Goal: Task Accomplishment & Management: Manage account settings

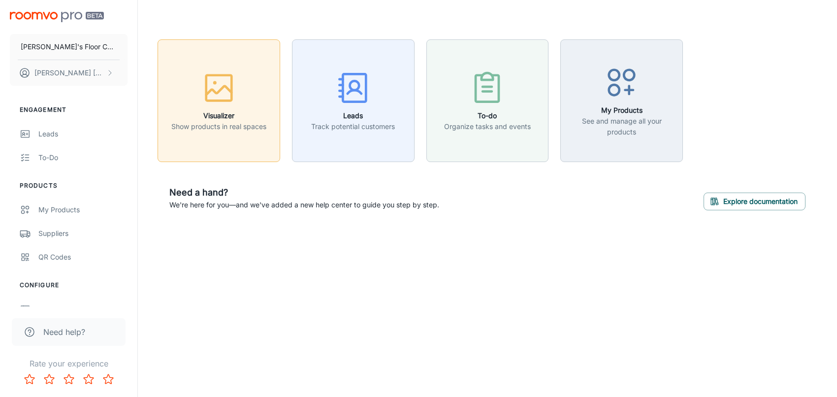
click at [212, 126] on p "Show products in real spaces" at bounding box center [218, 126] width 95 height 11
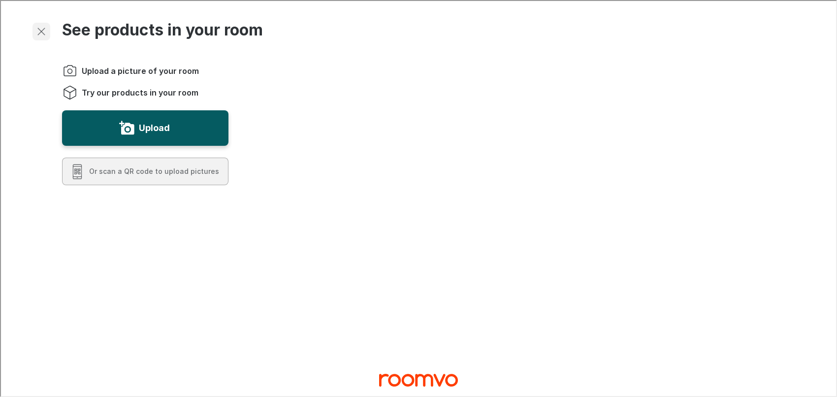
click at [33, 30] on button "Exit visualizer" at bounding box center [40, 31] width 18 height 18
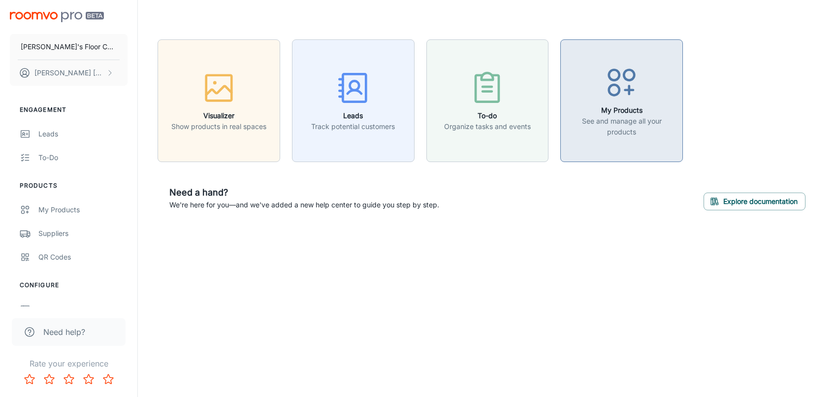
click at [637, 99] on icon "button" at bounding box center [621, 82] width 37 height 37
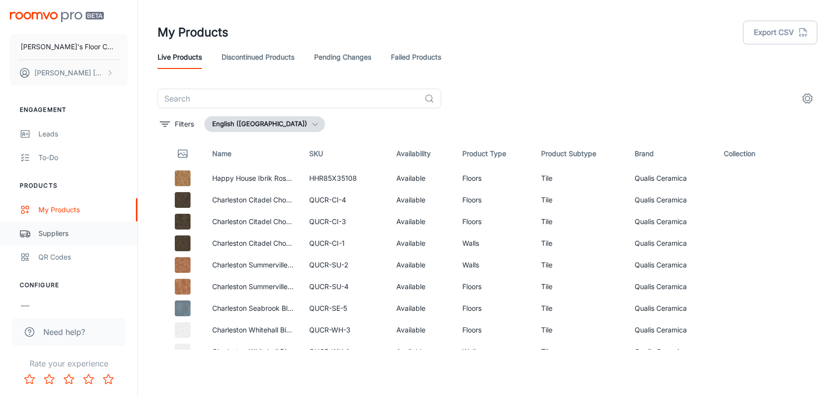
click at [69, 236] on div "Suppliers" at bounding box center [82, 233] width 89 height 11
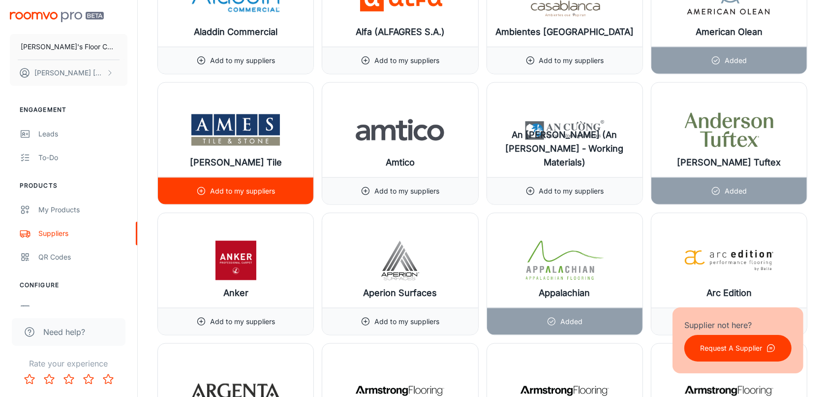
scroll to position [923, 0]
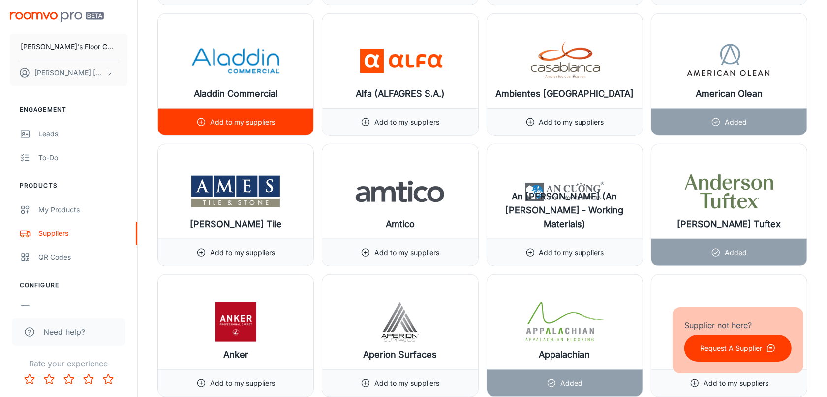
click at [213, 125] on p "Add to my suppliers" at bounding box center [242, 122] width 65 height 11
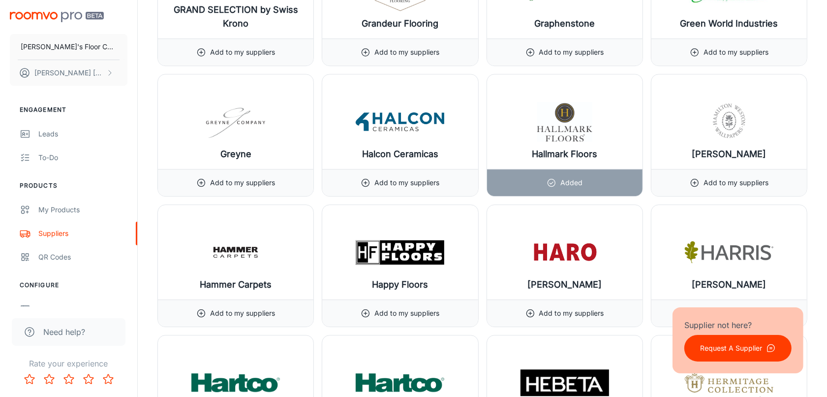
scroll to position [5721, 0]
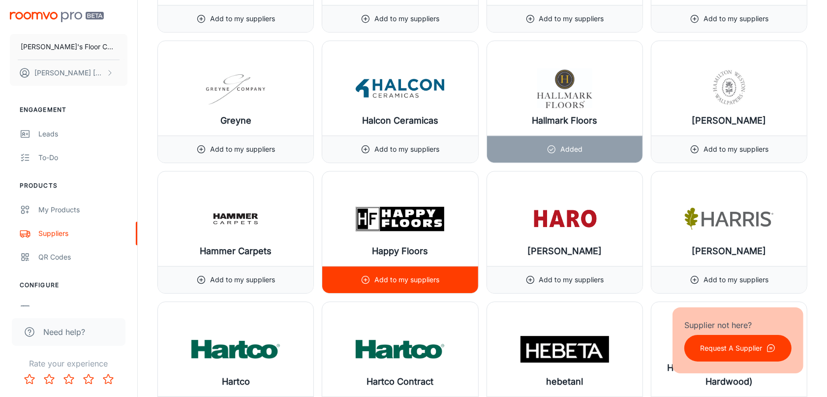
click at [390, 285] on p "Add to my suppliers" at bounding box center [406, 279] width 65 height 11
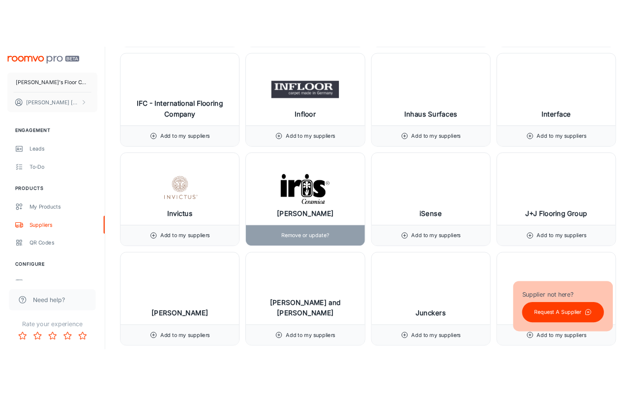
scroll to position [6336, 0]
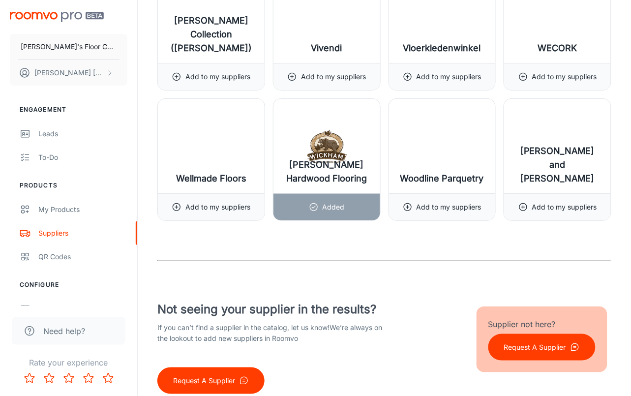
scroll to position [11811, 0]
